Goal: Unclear

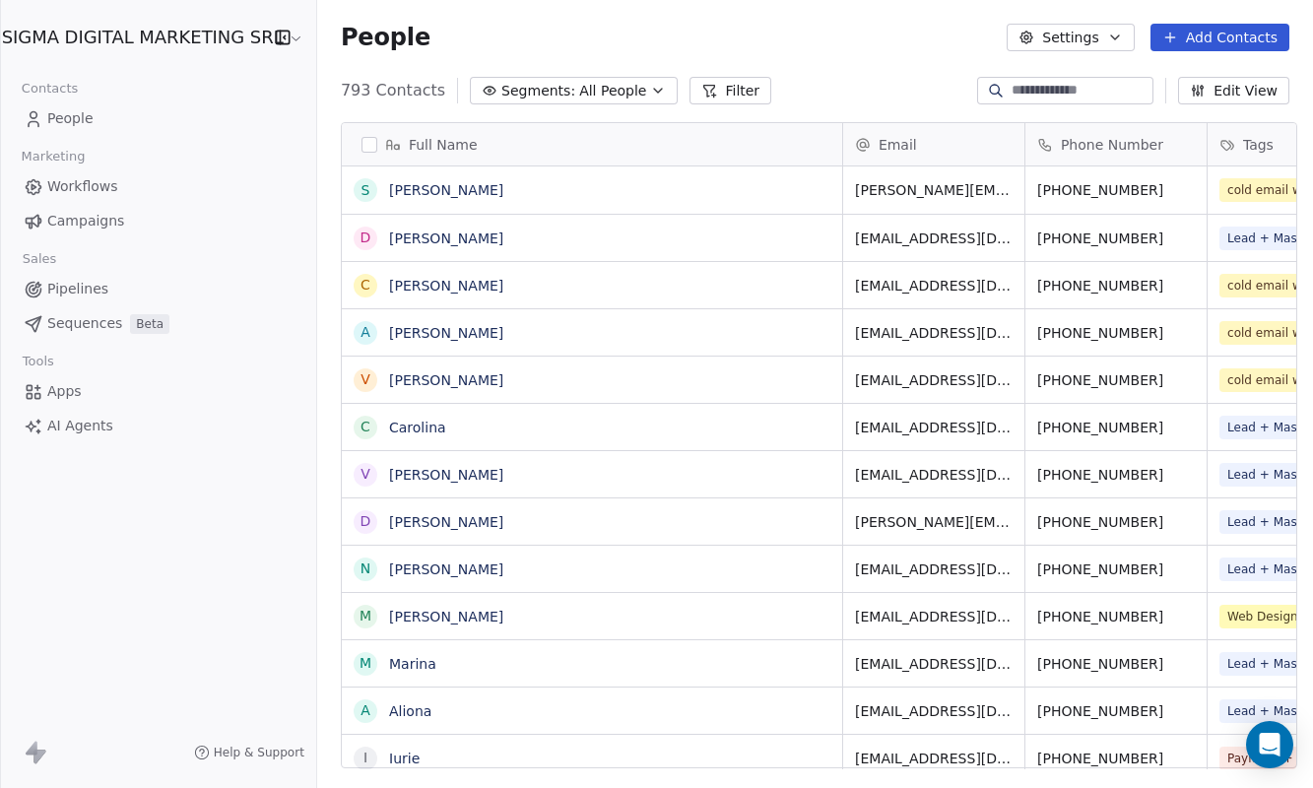
scroll to position [693, 1004]
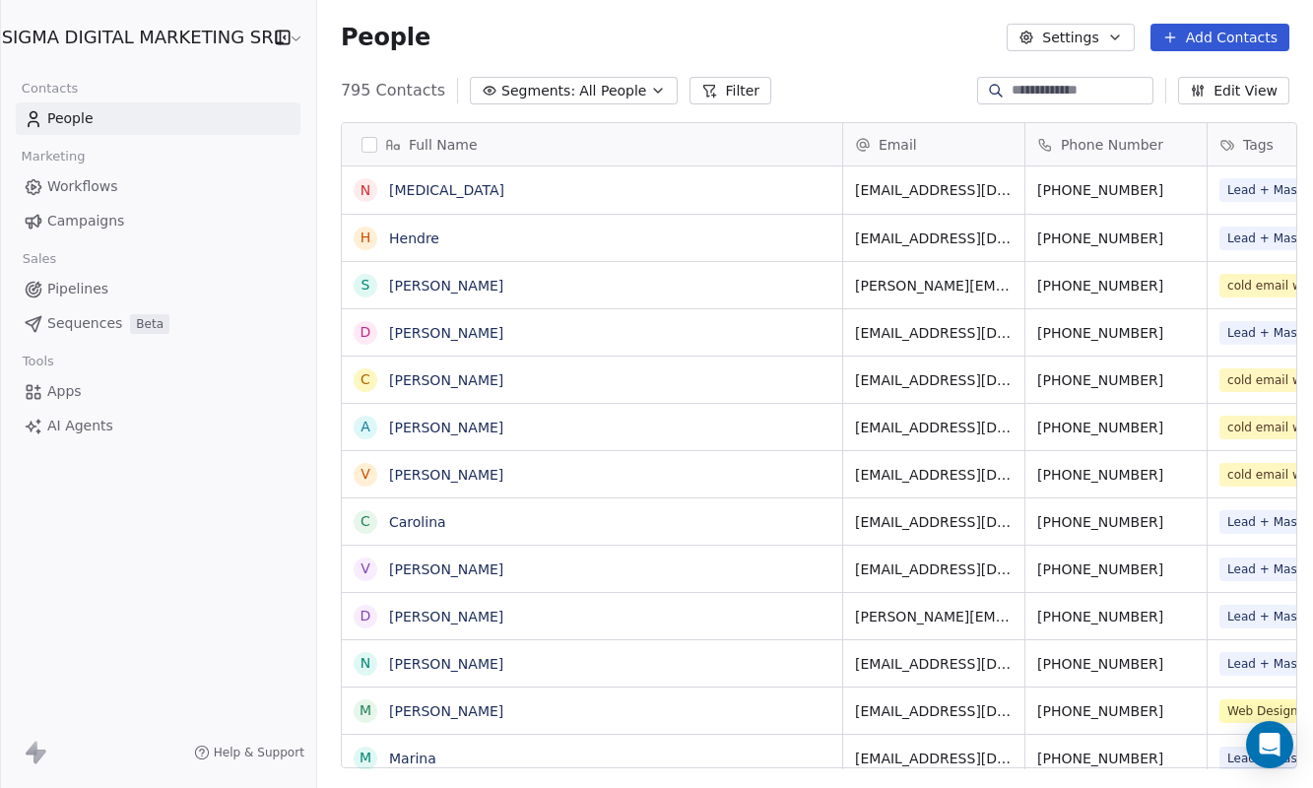
scroll to position [693, 1004]
